Goal: Use online tool/utility: Utilize a website feature to perform a specific function

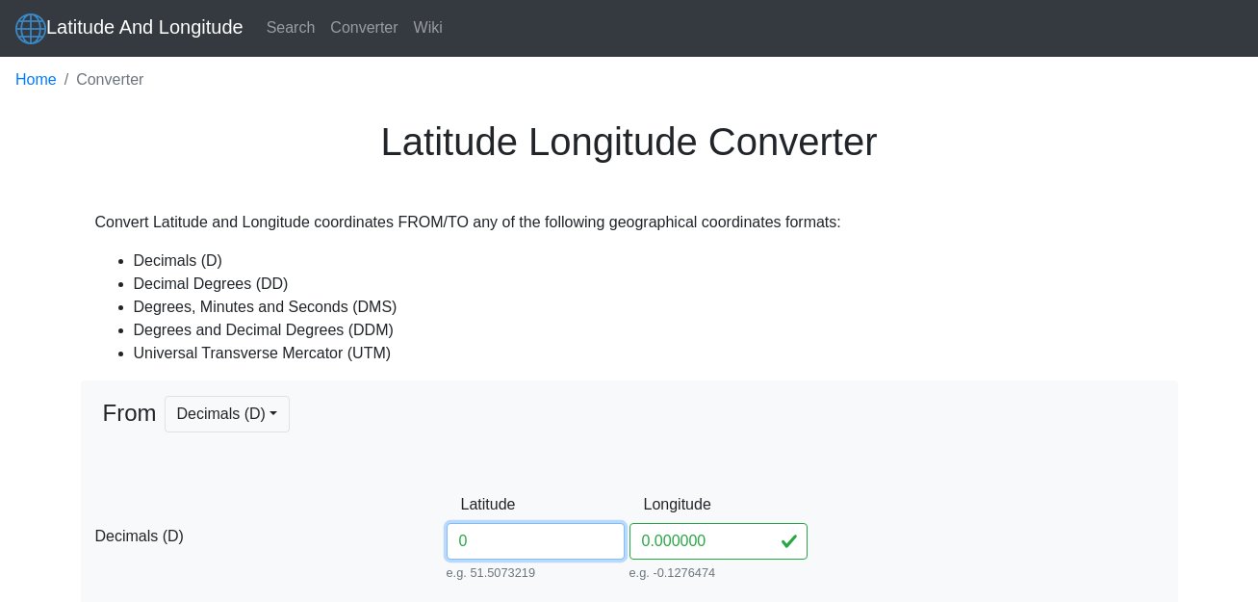
click at [476, 543] on input "0" at bounding box center [536, 541] width 178 height 37
paste input "6002605"
type input "06002605"
click at [927, 540] on div "D Decimals (D) Latitude 06002605 e.g. 51.5073219 Between -90 and 90 Longitude 0…" at bounding box center [629, 535] width 1097 height 99
click at [711, 543] on input "0.000000" at bounding box center [719, 541] width 178 height 37
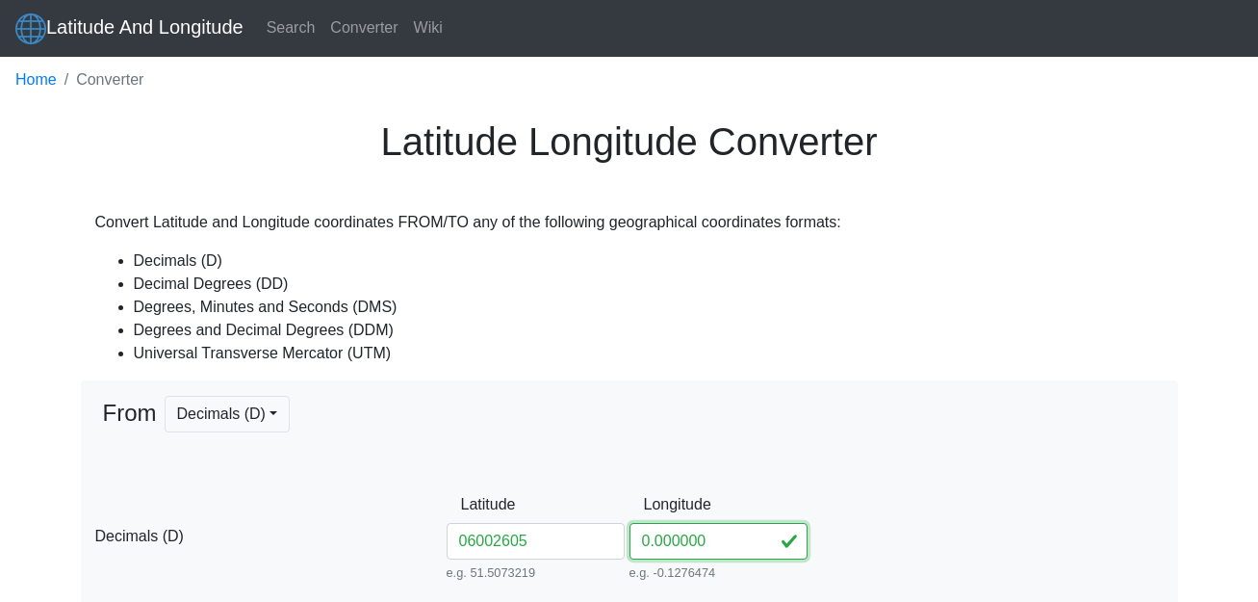
paste input "7705745"
click at [932, 486] on div "From Decimals (D) Decimals (D) Decimal Degrees (DD) -- Coming soon Degrees, Min…" at bounding box center [629, 441] width 1068 height 90
click at [707, 544] on input "0.0000007705745" at bounding box center [719, 541] width 178 height 37
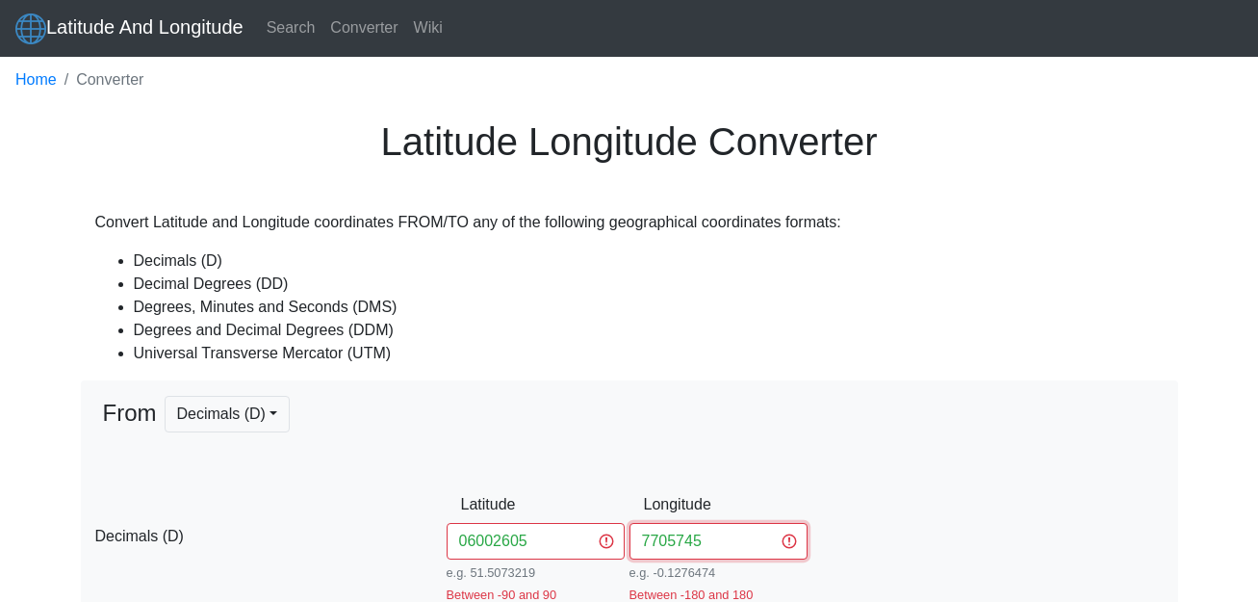
type input "7705745"
click at [888, 555] on div "D Decimals (D) Latitude 06002605 e.g. 51.5073219 Between -90 and 90 Longitude 7…" at bounding box center [629, 544] width 1097 height 117
click at [989, 550] on div "D Decimals (D) Latitude 06002605 e.g. 51.5073219 Between -90 and 90 Longitude 7…" at bounding box center [629, 544] width 1097 height 117
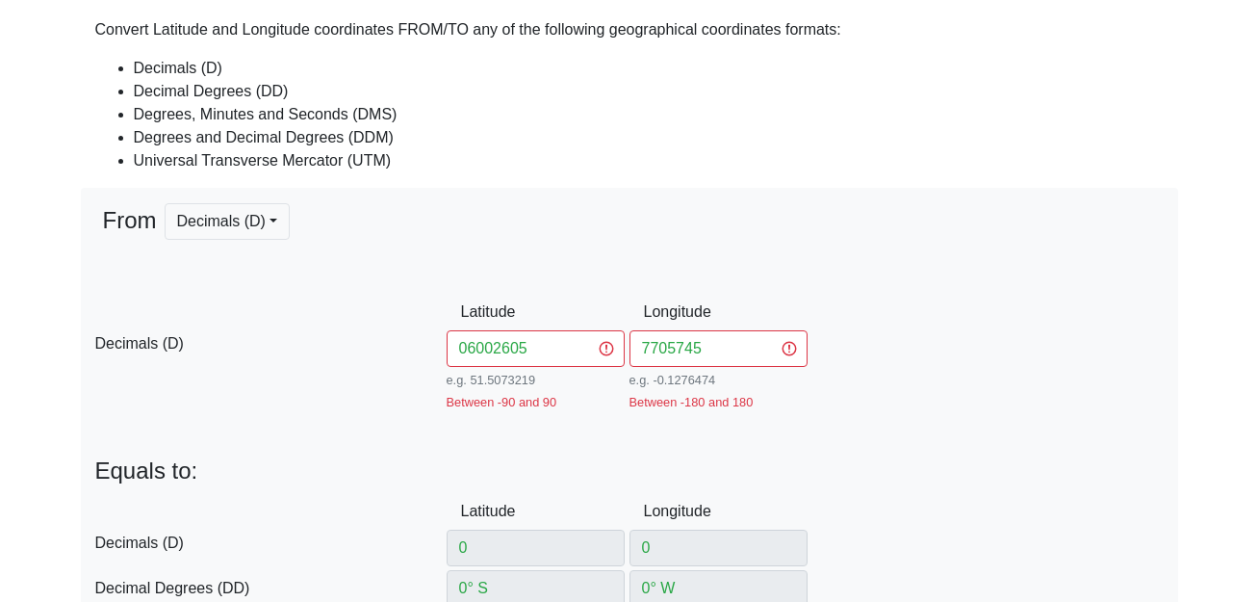
scroll to position [308, 0]
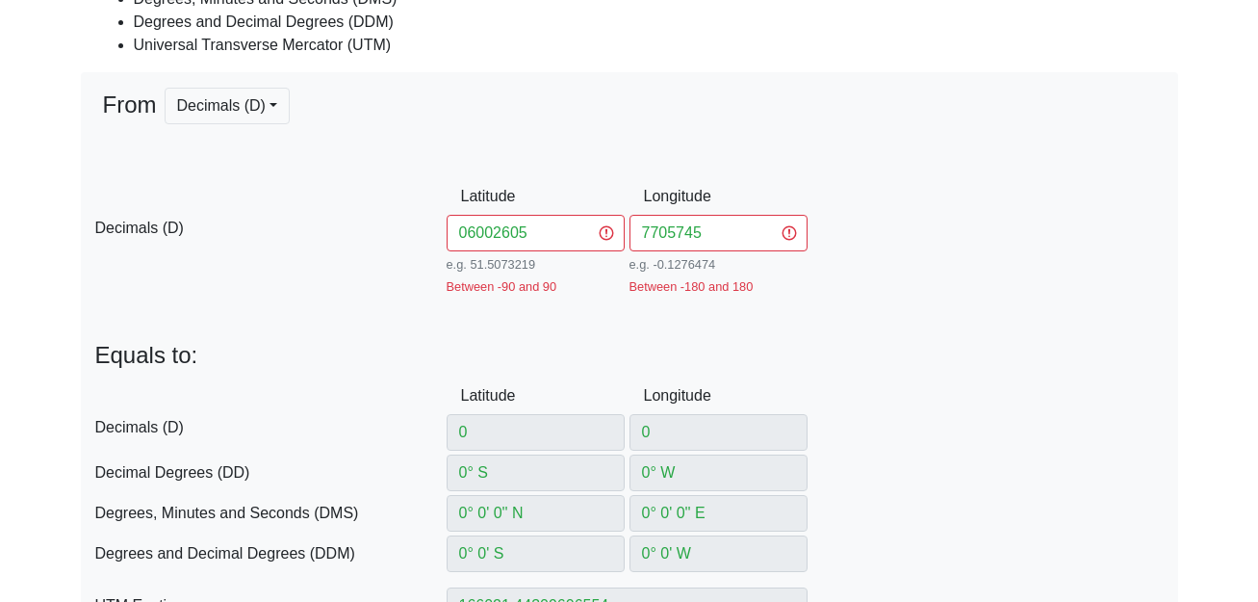
drag, startPoint x: 476, startPoint y: 435, endPoint x: 1003, endPoint y: 332, distance: 536.5
click at [1003, 332] on div "From Decimals (D) Decimals (D) Decimal Degrees (DD) -- Coming soon Degrees, Min…" at bounding box center [629, 542] width 1097 height 940
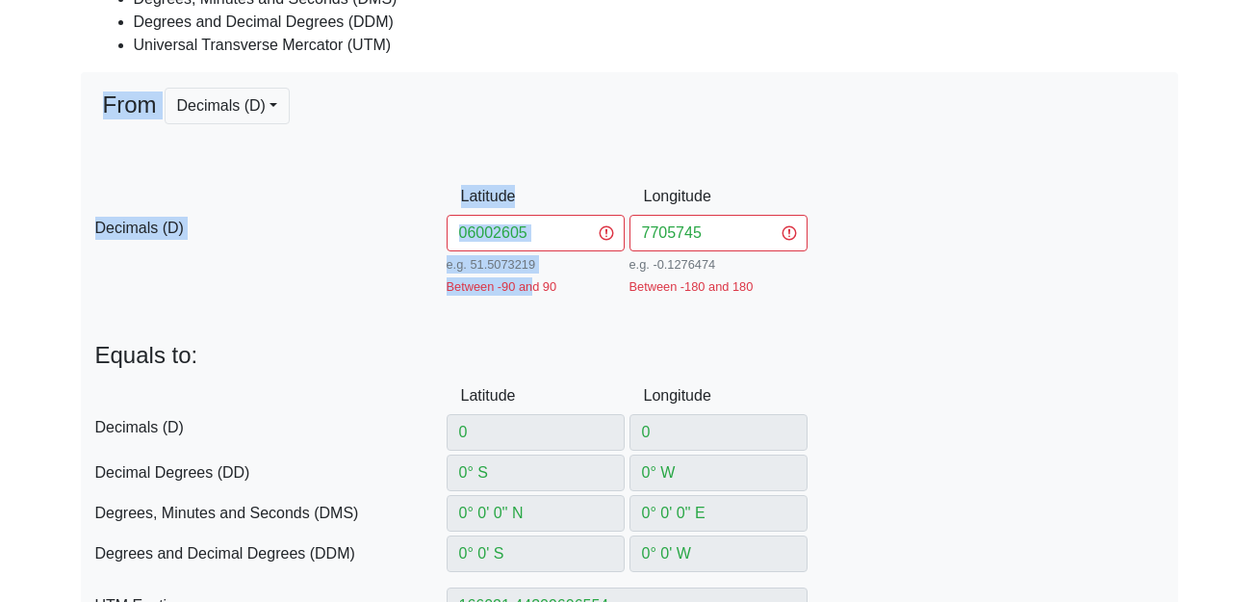
drag, startPoint x: 1044, startPoint y: 41, endPoint x: 530, endPoint y: 275, distance: 564.8
click at [530, 275] on body "Latitude And Longitude Search Converter Wiki Home Converter Latitude Longitude …" at bounding box center [629, 523] width 1258 height 1662
drag, startPoint x: 530, startPoint y: 275, endPoint x: 532, endPoint y: 237, distance: 38.6
click at [532, 237] on input "06002605" at bounding box center [536, 233] width 178 height 37
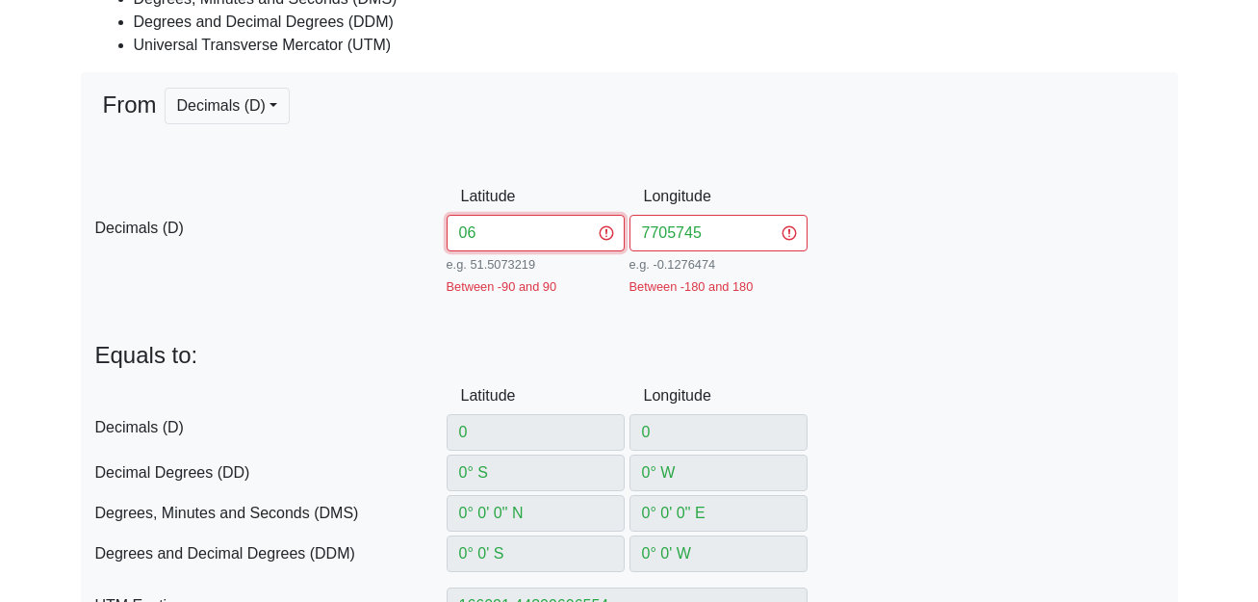
type input "0"
click at [918, 375] on div "From Decimals (D) Decimals (D) Decimal Degrees (DD) -- Coming soon Degrees, Min…" at bounding box center [629, 542] width 1097 height 940
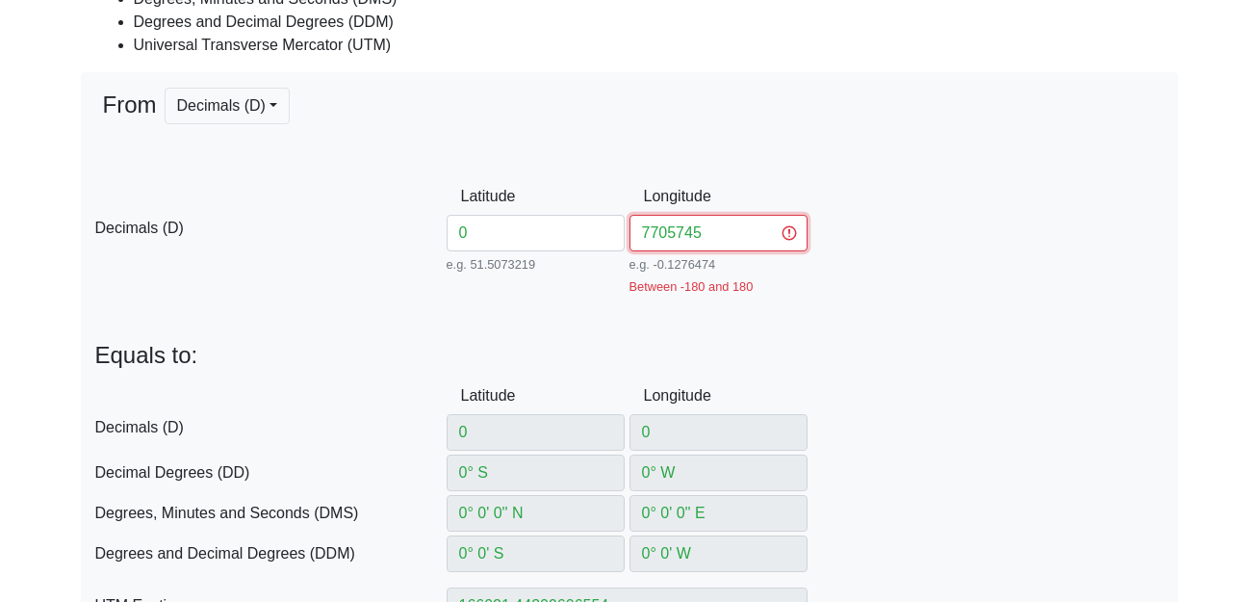
click at [709, 238] on input "7705745" at bounding box center [719, 233] width 178 height 37
type input "7"
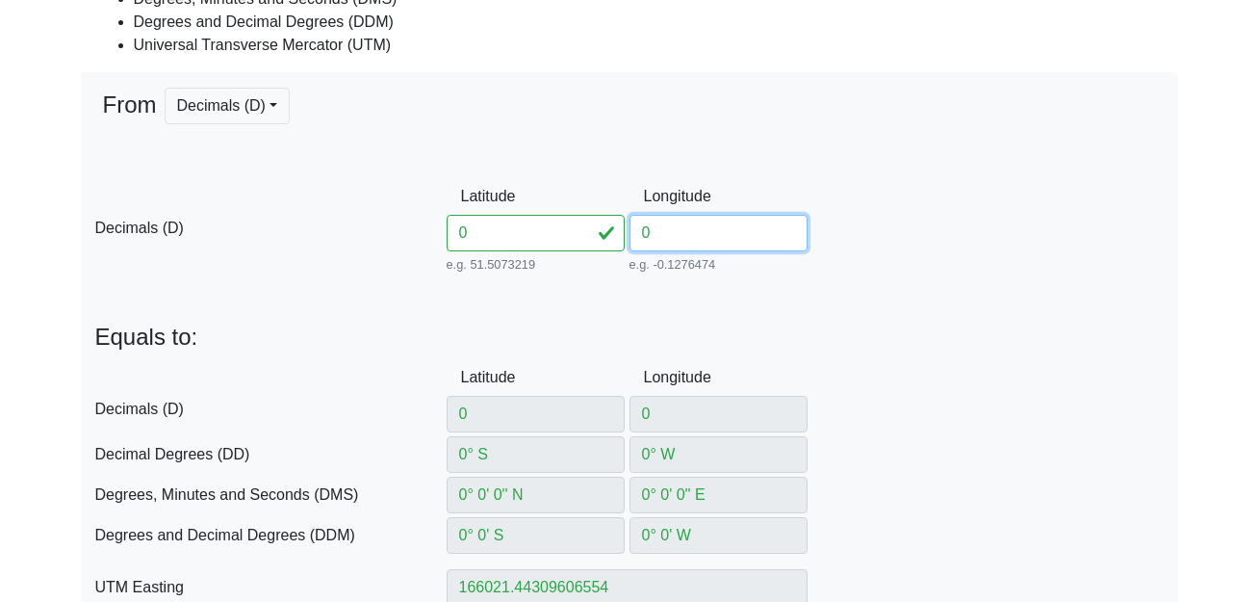
type input "0"
click at [933, 360] on div "D Decimals (D) Latitude 0 Between -90 and 90 Longitude 0 Between -180 and 180" at bounding box center [629, 395] width 1097 height 73
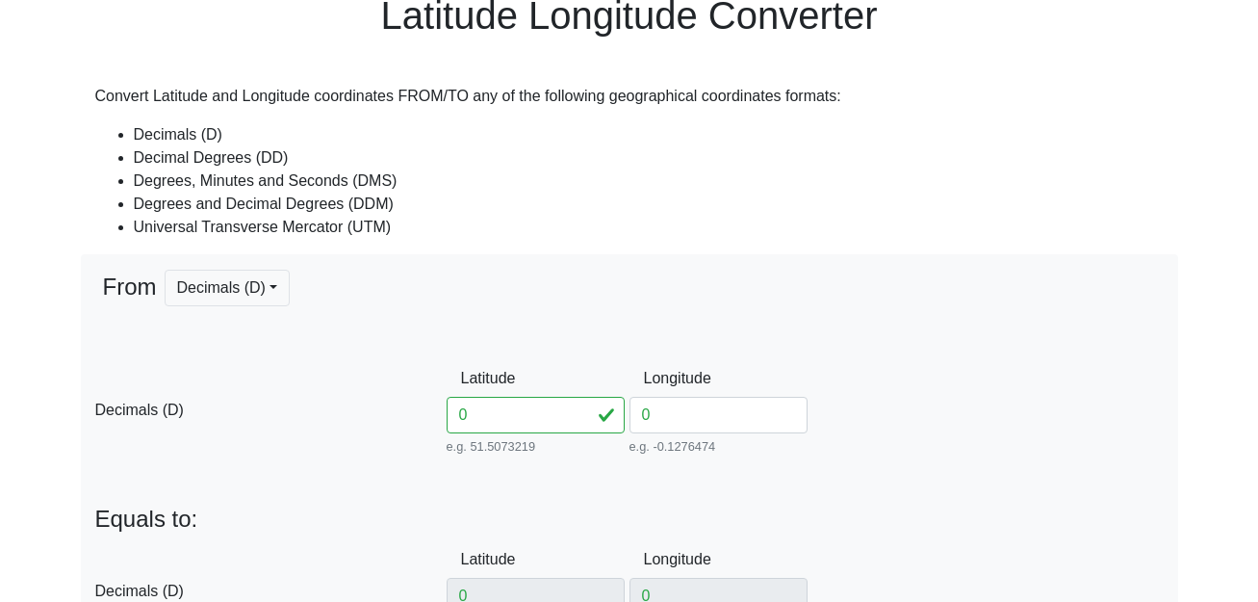
scroll to position [0, 0]
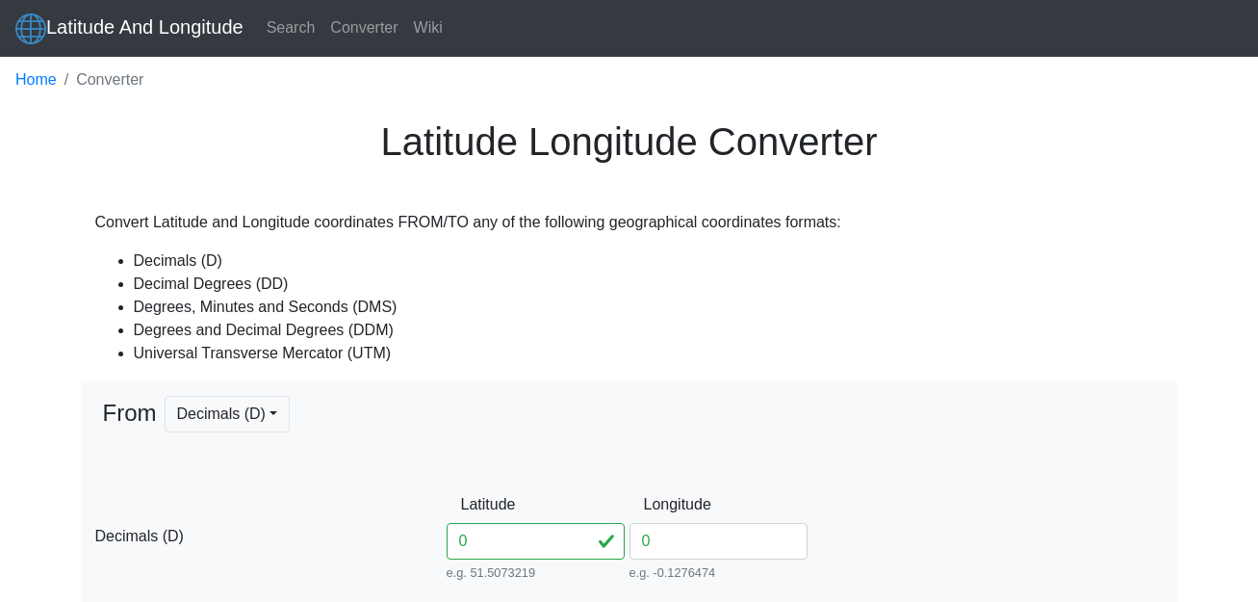
click at [937, 308] on li "Degrees, Minutes and Seconds (DMS)" at bounding box center [649, 307] width 1030 height 23
